Goal: Task Accomplishment & Management: Manage account settings

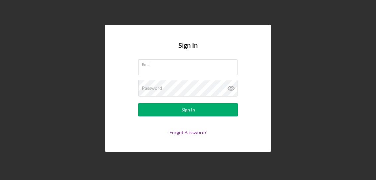
type input "[EMAIL_ADDRESS][DOMAIN_NAME]"
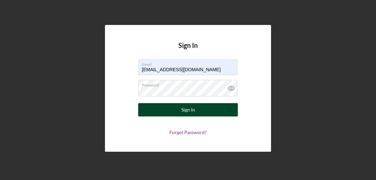
click at [225, 116] on button "Sign In" at bounding box center [188, 109] width 100 height 13
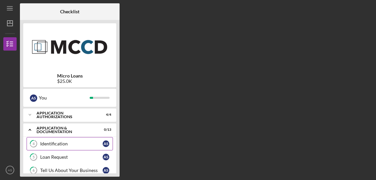
click at [86, 141] on link "4 Identification A S" at bounding box center [70, 143] width 86 height 13
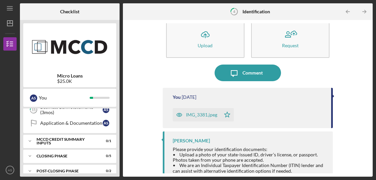
scroll to position [180, 0]
click at [88, 122] on div "Application & Documentation" at bounding box center [71, 123] width 62 height 5
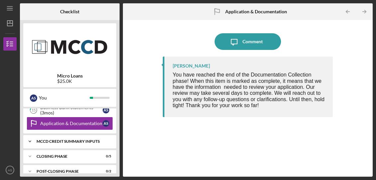
click at [95, 146] on div "Icon/Expander MCCD Credit Summary Inputs 0 / 1" at bounding box center [69, 141] width 93 height 13
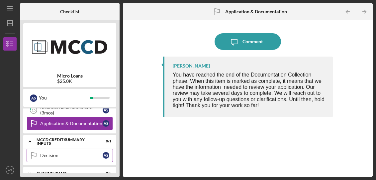
click at [89, 155] on div "Decision" at bounding box center [71, 154] width 62 height 5
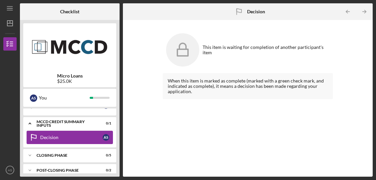
scroll to position [197, 0]
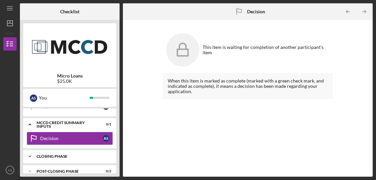
click at [85, 156] on div "Closing Phase" at bounding box center [72, 156] width 71 height 4
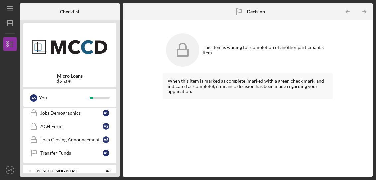
scroll to position [267, 0]
click at [82, 172] on div "Post-Closing Phase" at bounding box center [72, 171] width 71 height 4
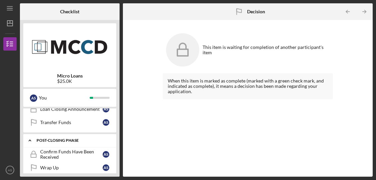
scroll to position [297, 0]
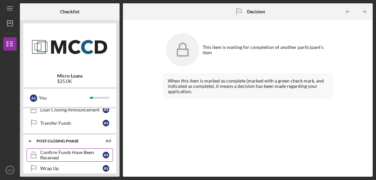
click at [87, 160] on link "Confirm Funds Have Been Received Confirm Funds Have Been Received A S" at bounding box center [70, 154] width 86 height 13
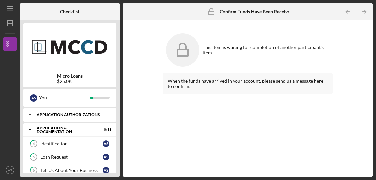
click at [97, 119] on div "Icon/Expander Application Authorizations 4 / 4" at bounding box center [69, 114] width 93 height 13
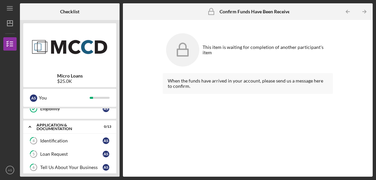
scroll to position [52, 0]
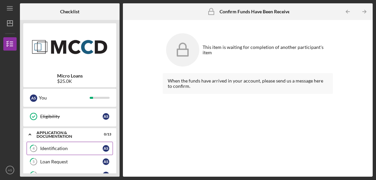
click at [66, 151] on link "4 Identification A S" at bounding box center [70, 148] width 86 height 13
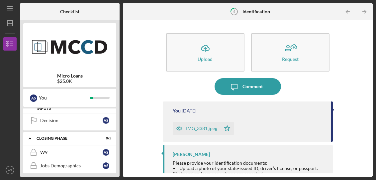
scroll to position [270, 0]
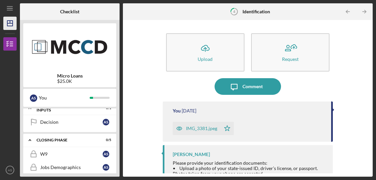
click at [7, 29] on icon "Icon/Dashboard" at bounding box center [10, 23] width 17 height 17
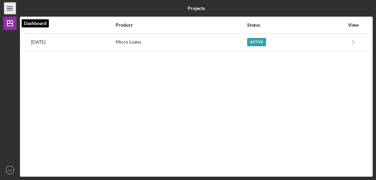
click at [9, 7] on line "button" at bounding box center [9, 7] width 5 height 0
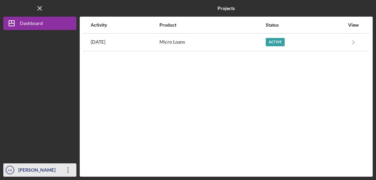
click at [36, 177] on div "[PERSON_NAME]" at bounding box center [38, 170] width 43 height 15
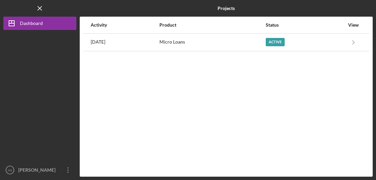
click at [28, 89] on div at bounding box center [39, 96] width 73 height 133
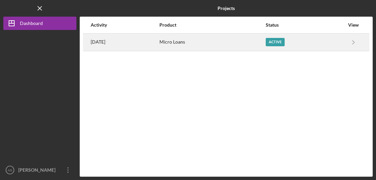
click at [336, 36] on div "Active" at bounding box center [305, 42] width 79 height 17
